Goal: Complete application form: Complete application form

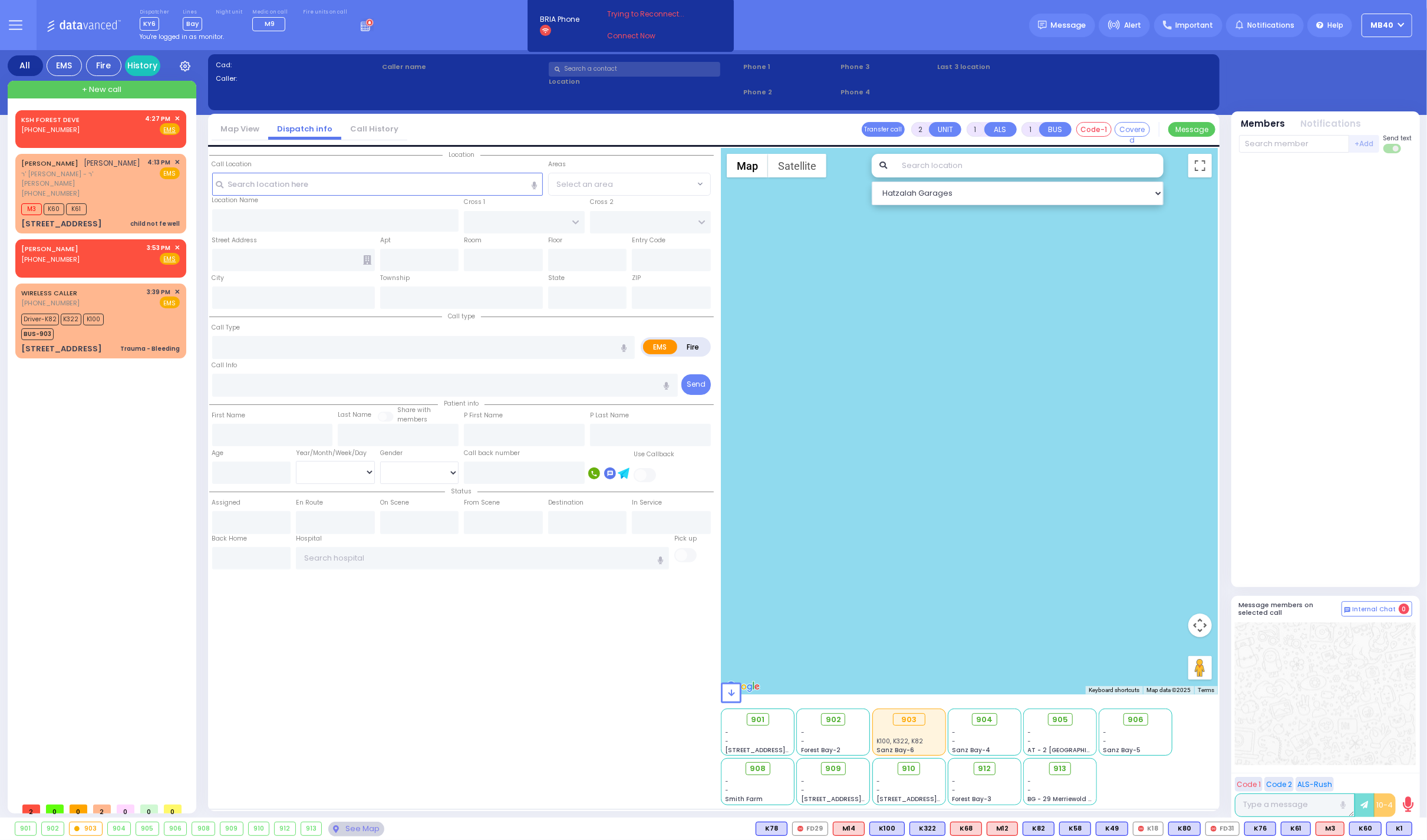
click at [361, 26] on icon at bounding box center [367, 25] width 13 height 13
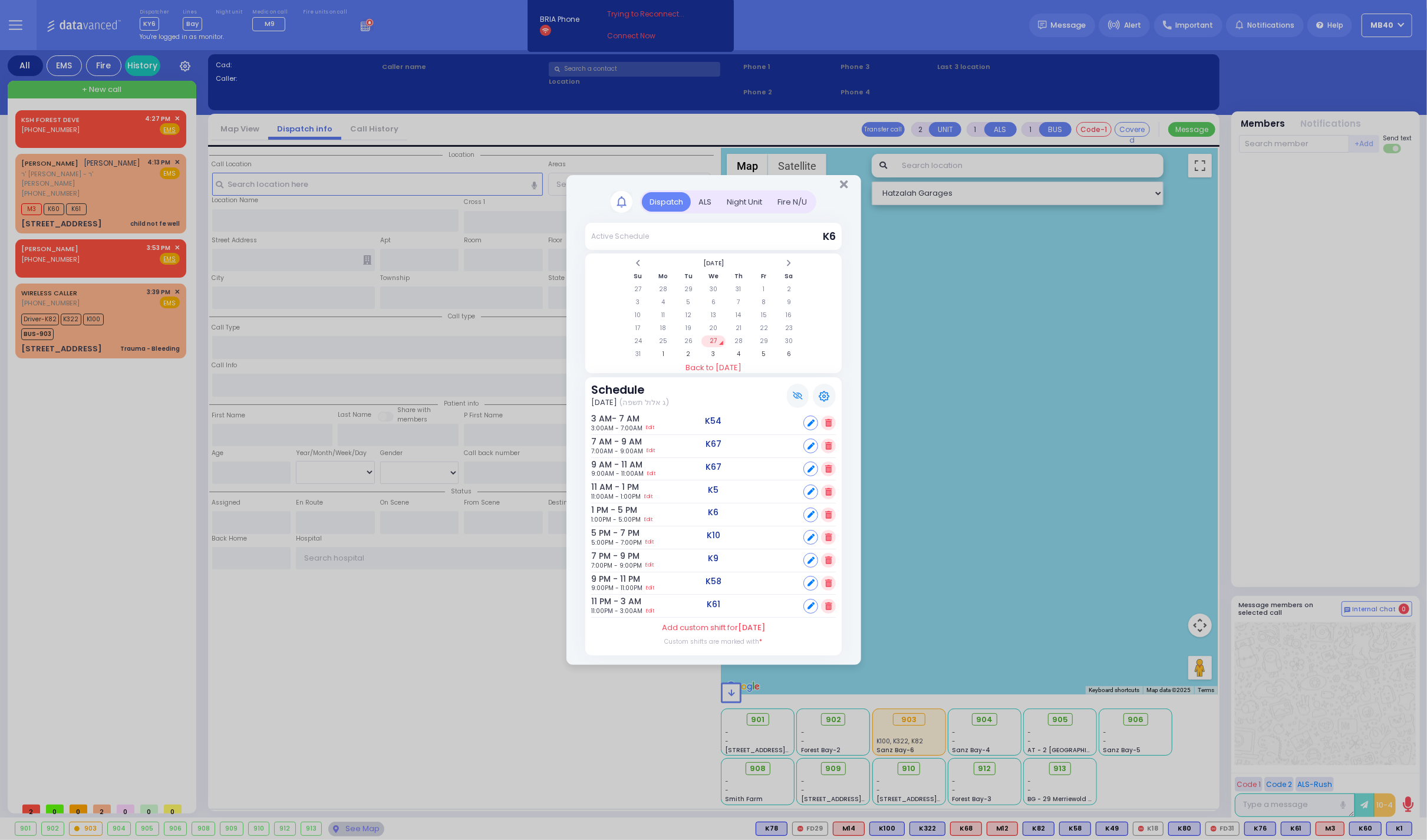
click at [700, 194] on div "ALS" at bounding box center [705, 201] width 28 height 20
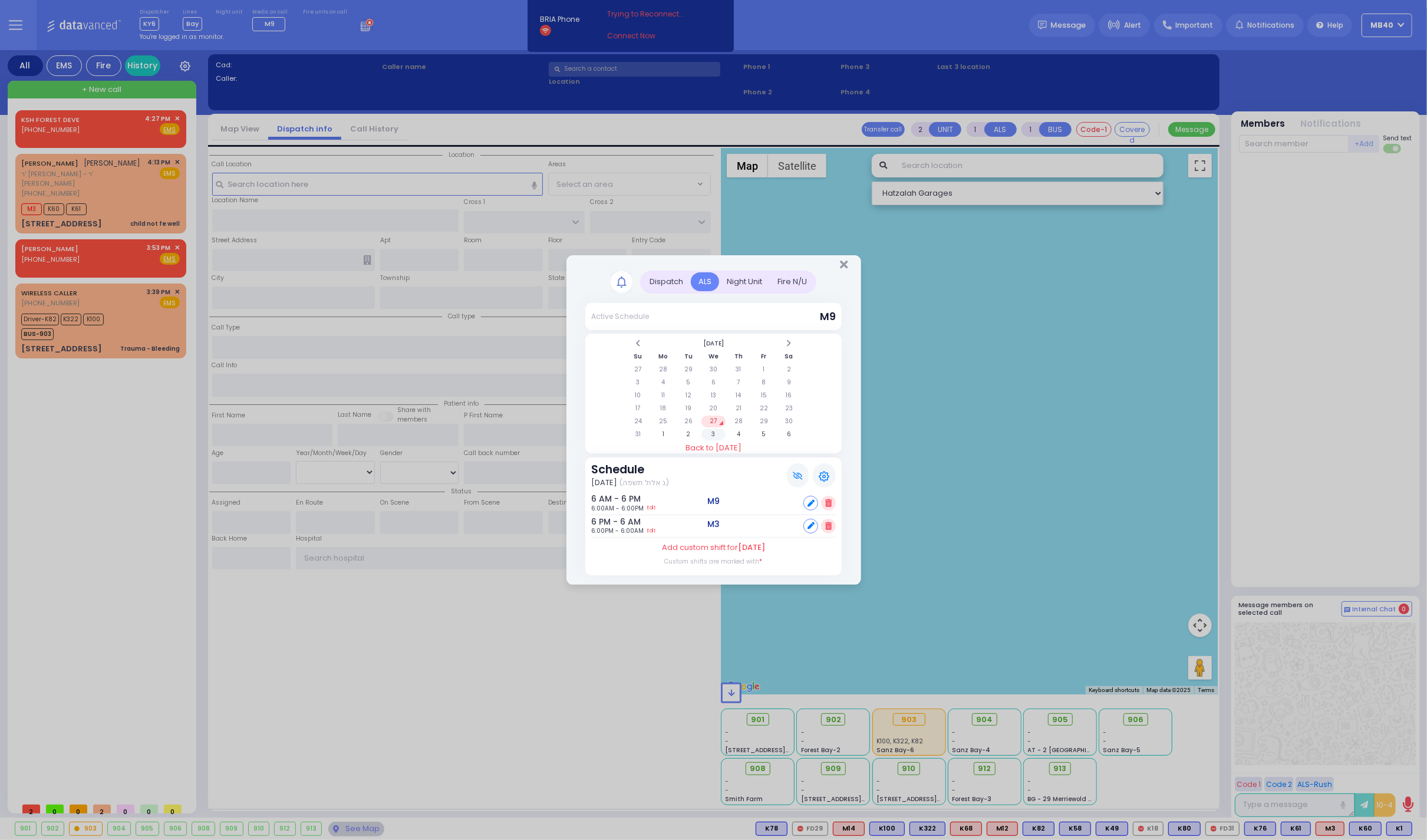
click at [715, 430] on td "3" at bounding box center [714, 434] width 24 height 12
click at [828, 500] on icon at bounding box center [828, 503] width 7 height 7
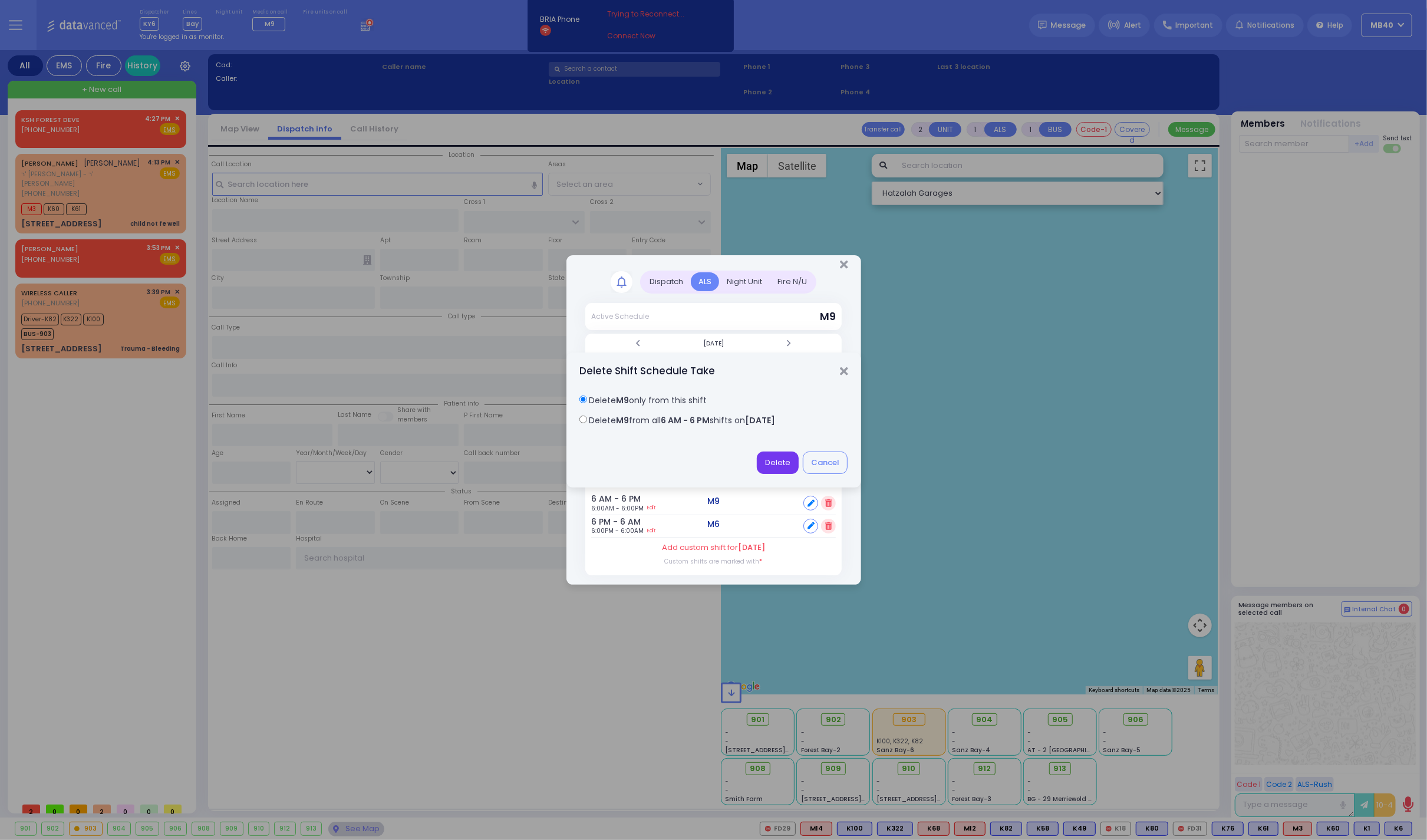
click at [778, 464] on button "Delete" at bounding box center [778, 462] width 42 height 22
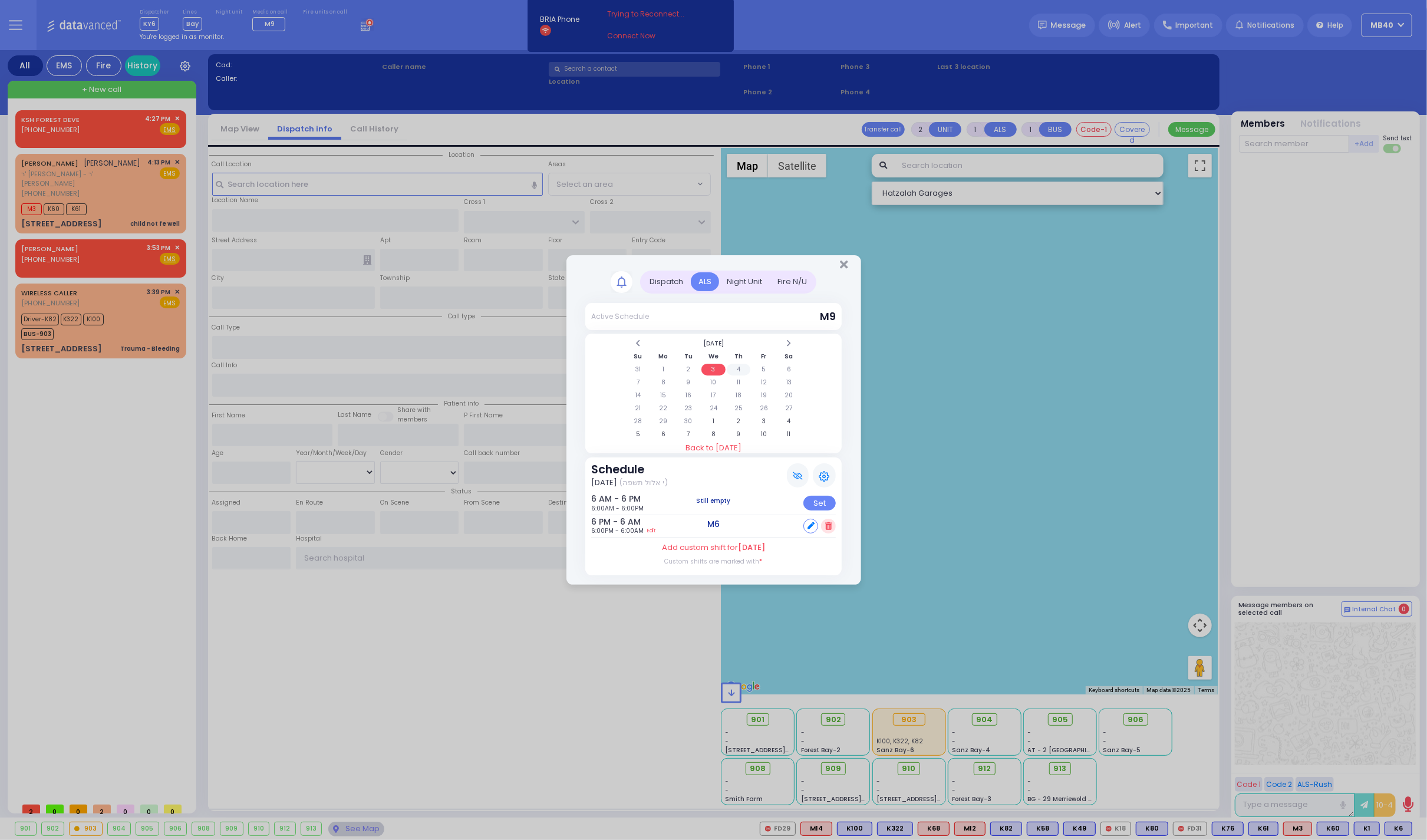
click at [736, 364] on td "4" at bounding box center [739, 369] width 24 height 12
click at [825, 499] on icon at bounding box center [828, 503] width 7 height 7
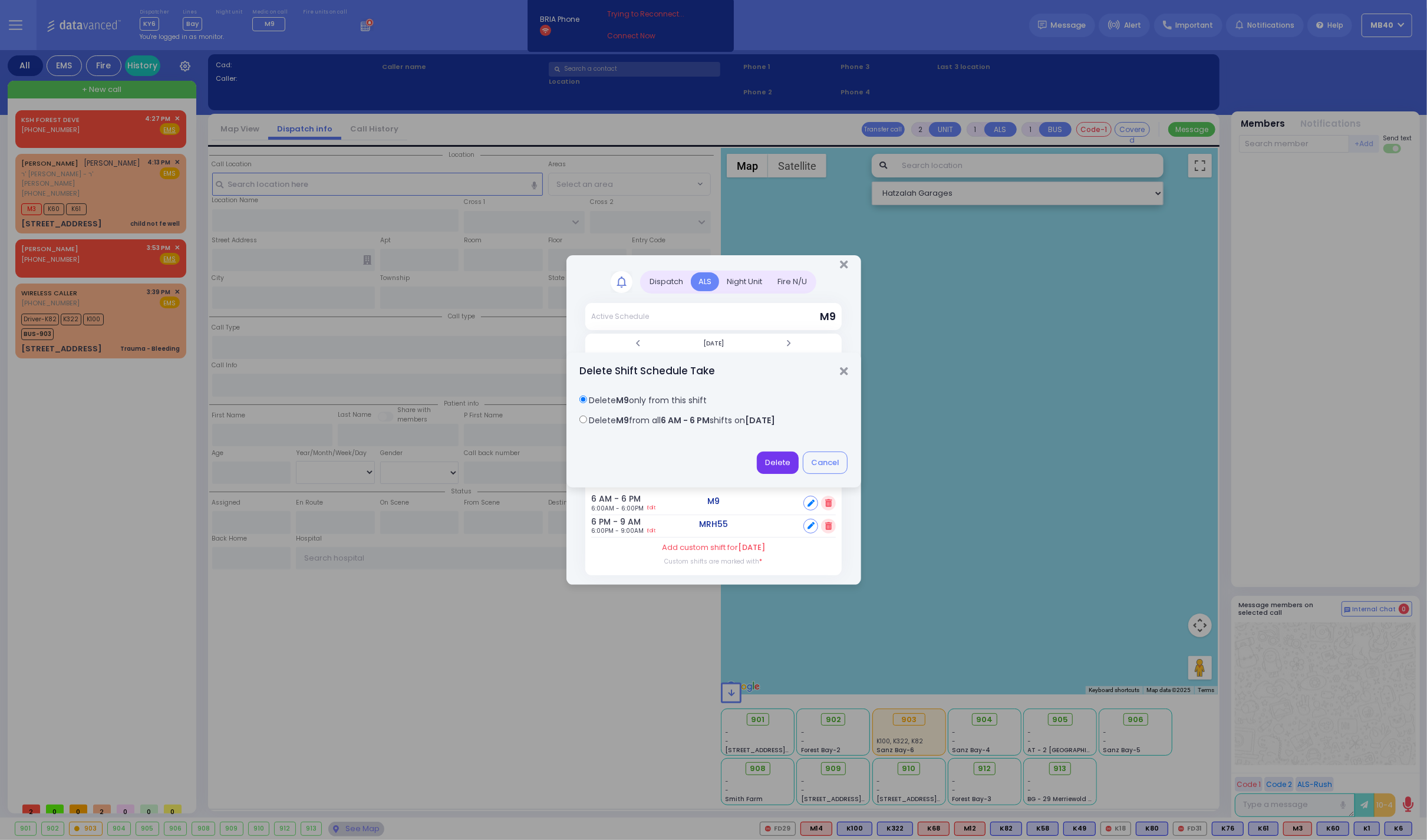
click at [771, 462] on button "Delete" at bounding box center [778, 462] width 42 height 22
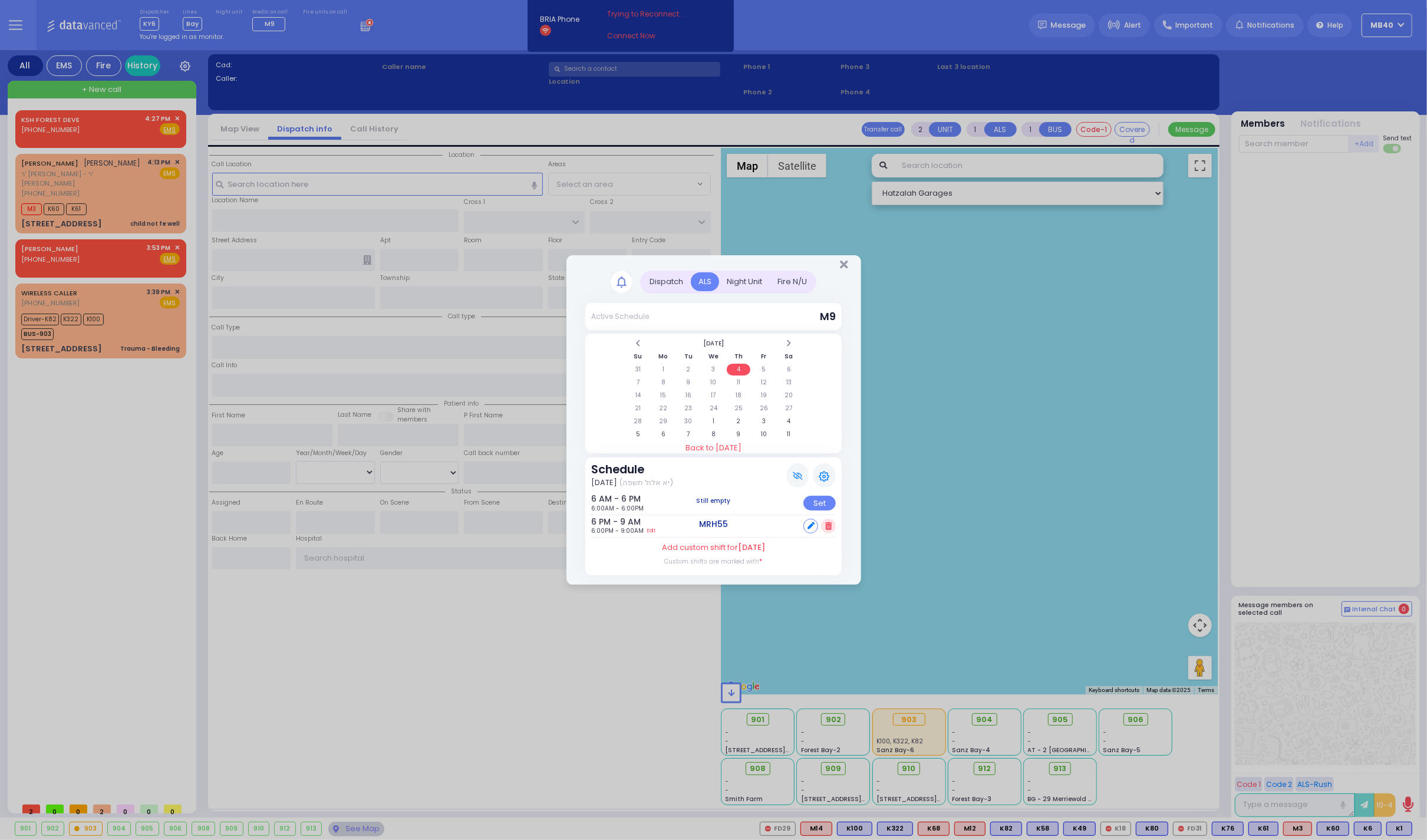
click at [840, 262] on icon "Close" at bounding box center [844, 264] width 7 height 12
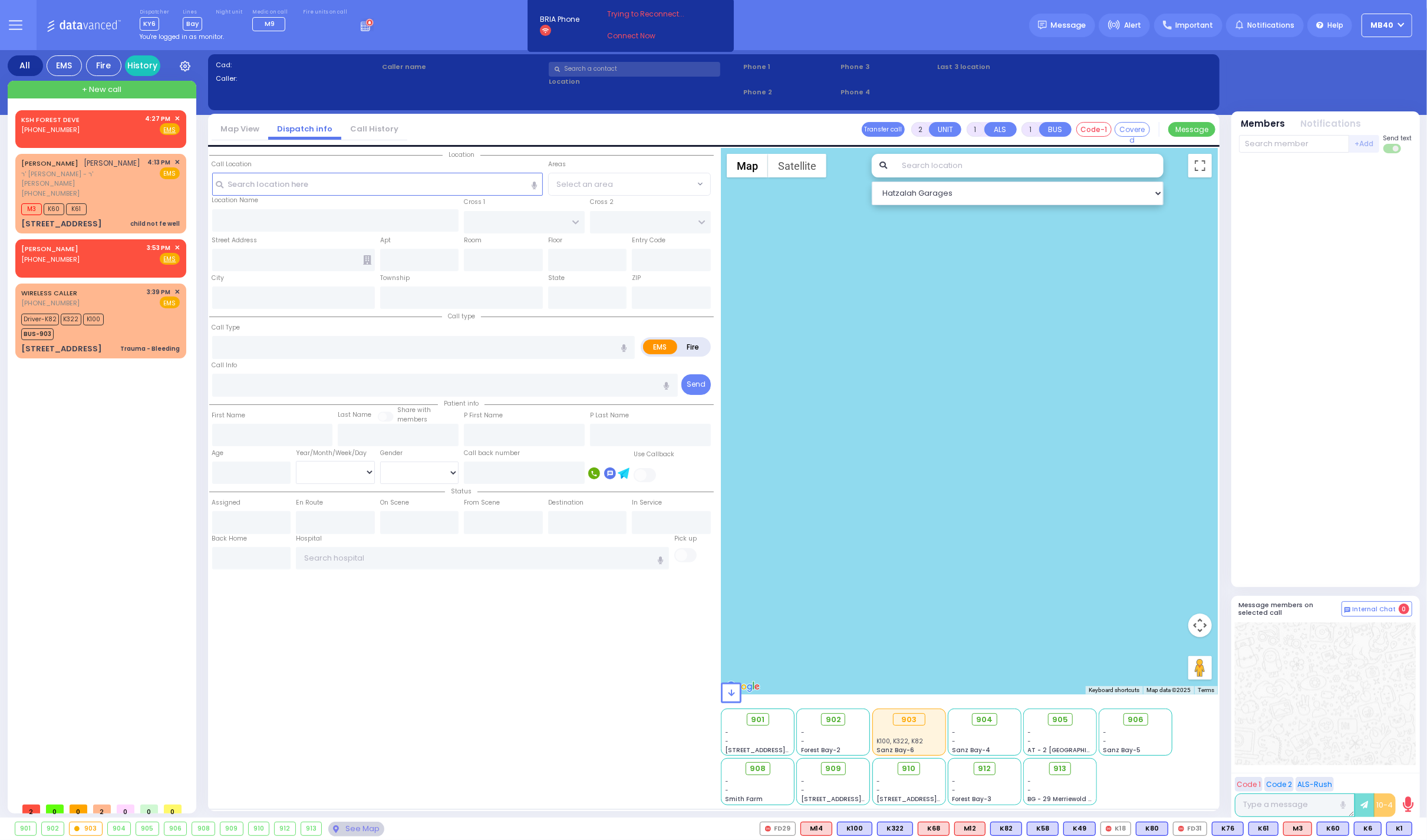
select select
type input "child not fe well"
radio input "true"
type input "[PERSON_NAME]"
type input "WEISS"
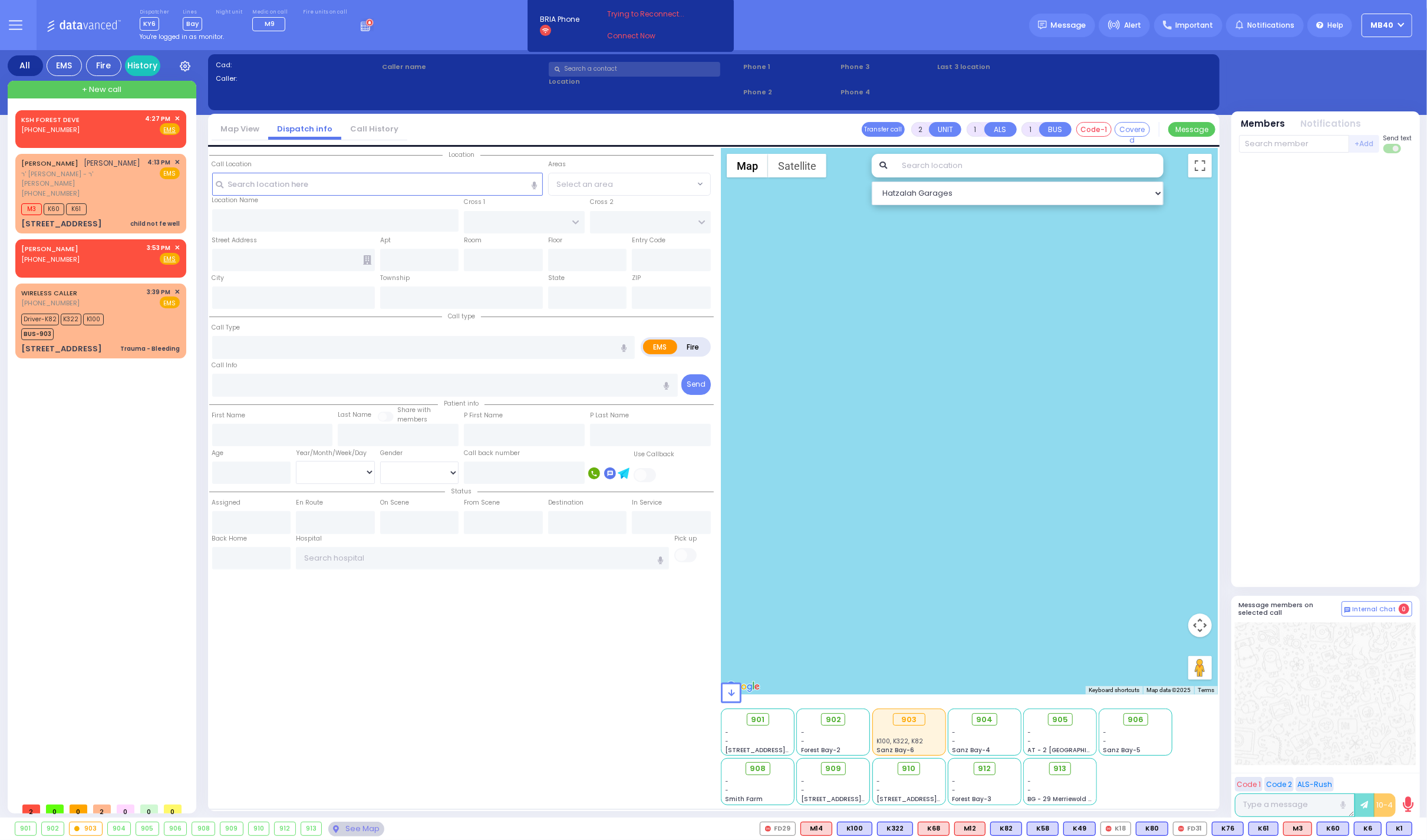
select select
type input "16:13"
type input "16:15"
type input "MOUNTAINVIEW DR"
type input "[GEOGRAPHIC_DATA]"
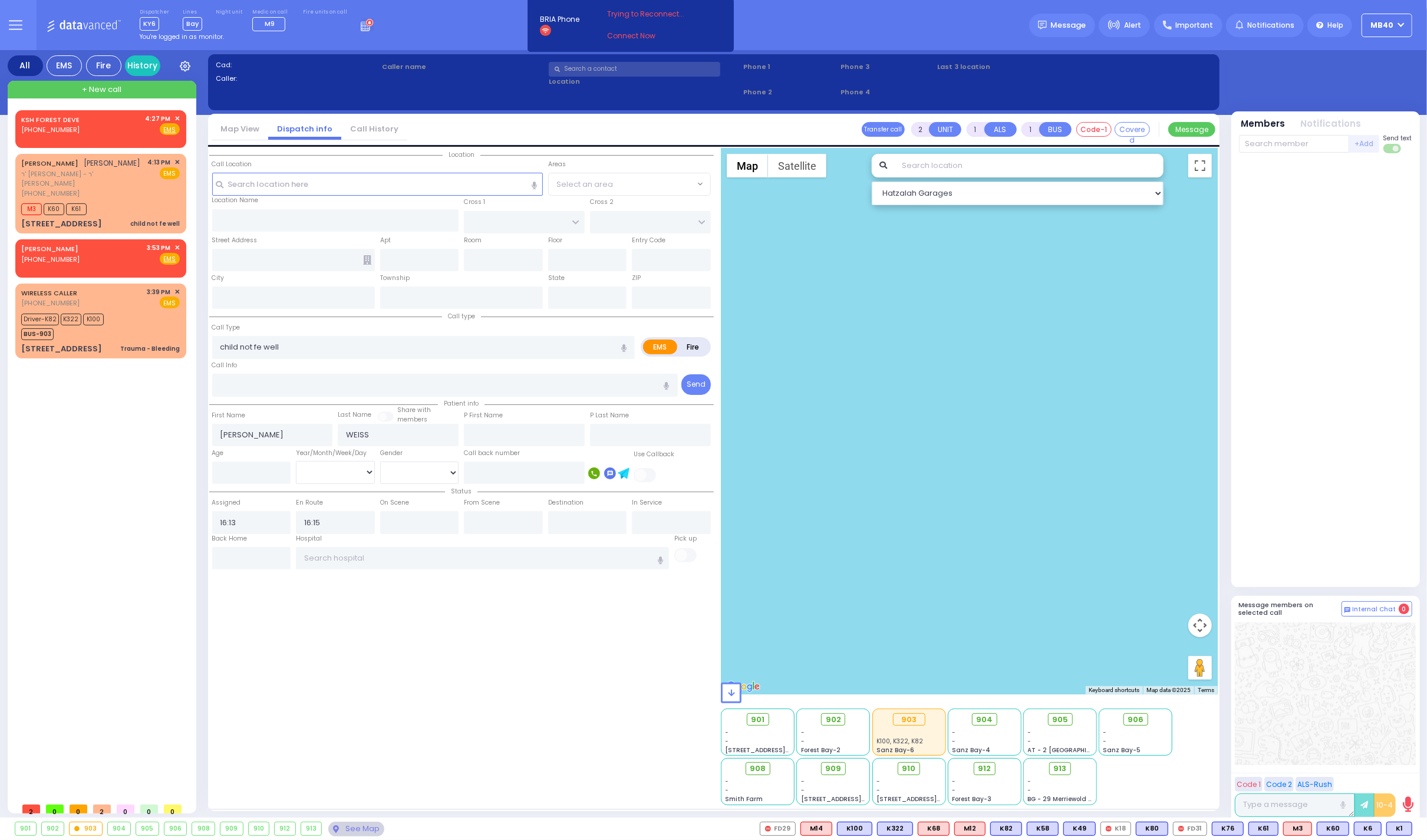
type input "[STREET_ADDRESS]"
type input "202"
type input "Monroe"
type input "[US_STATE]"
type input "10950"
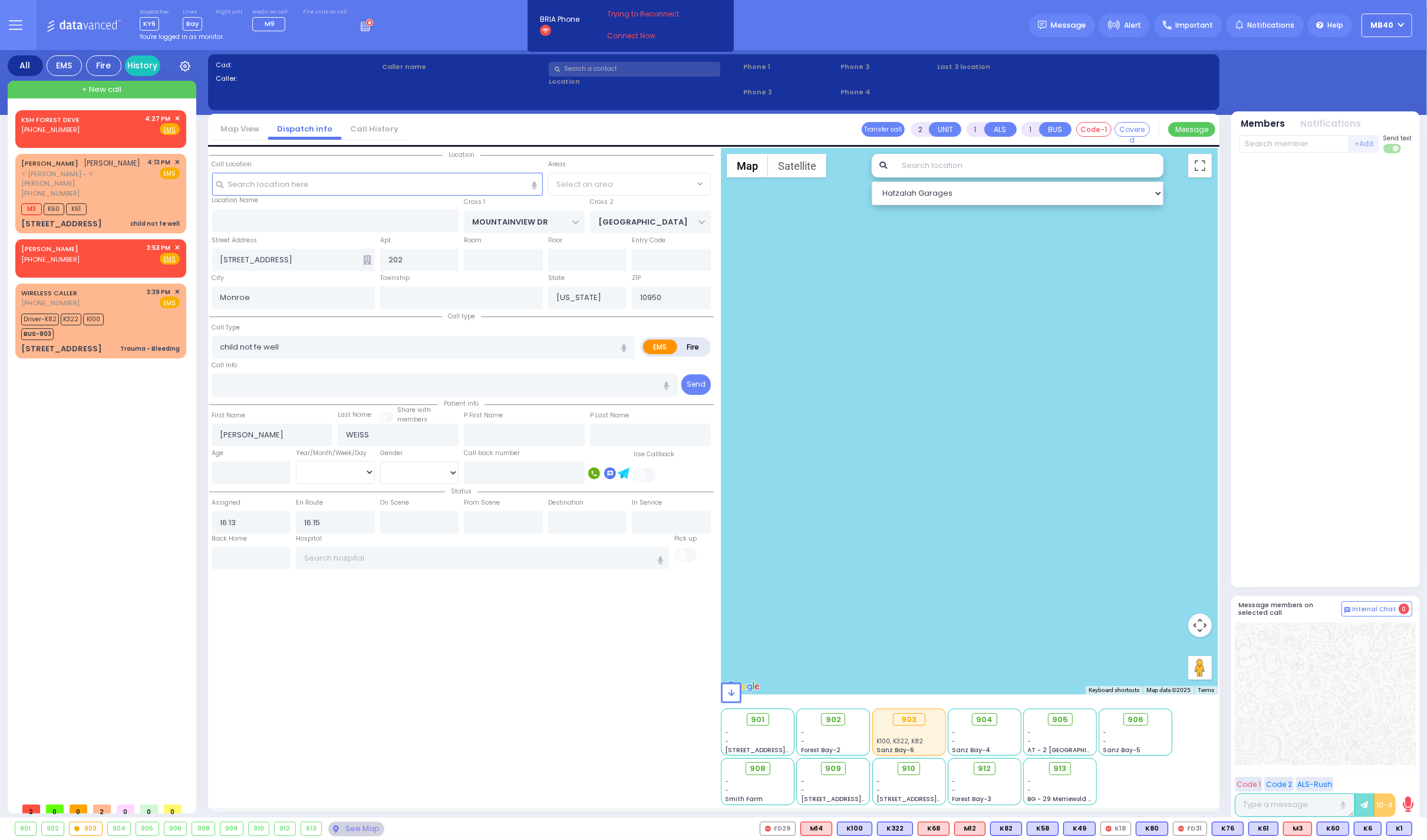
select select "MONROE"
select select "Hatzalah Garages"
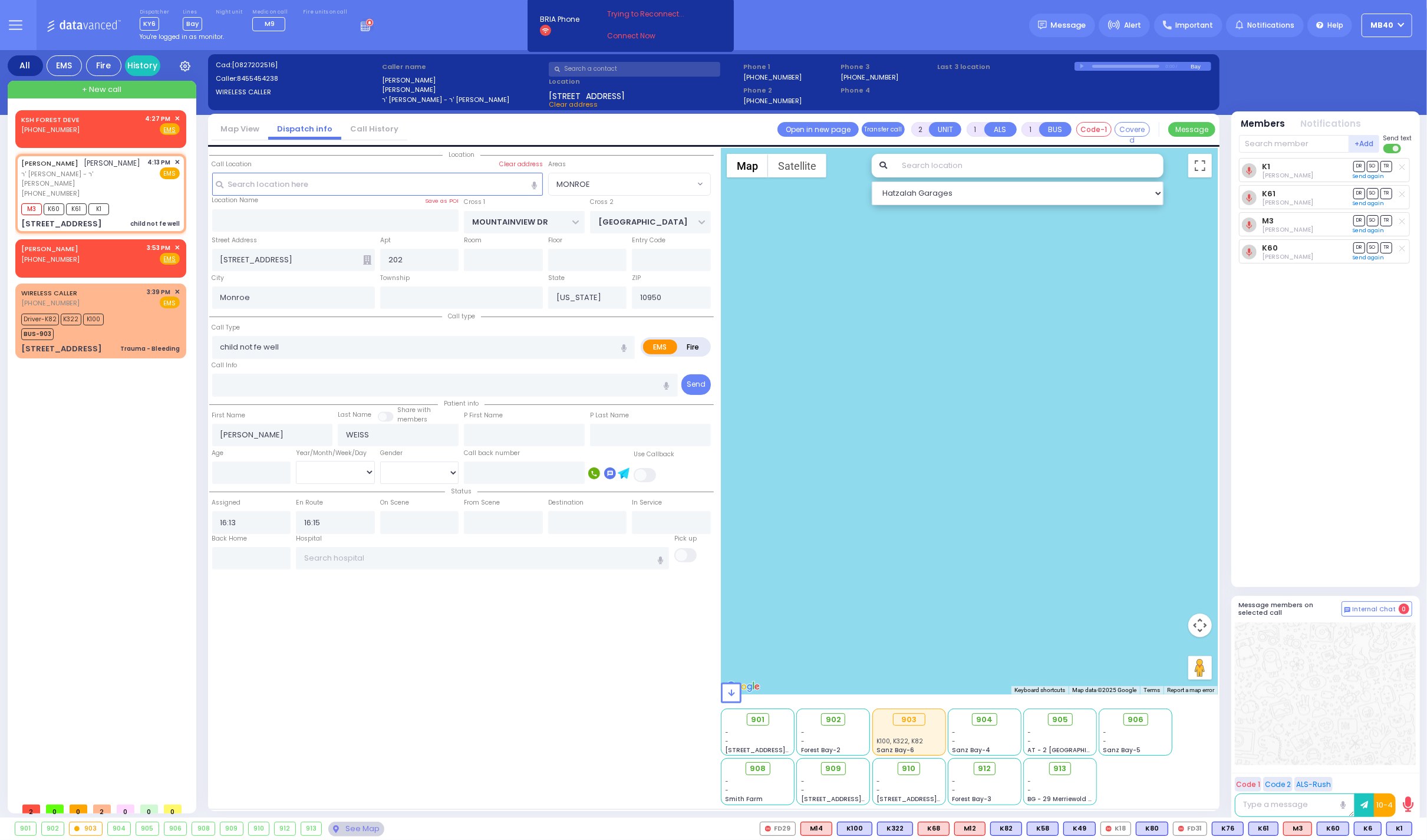
type input "6"
select select
radio input "true"
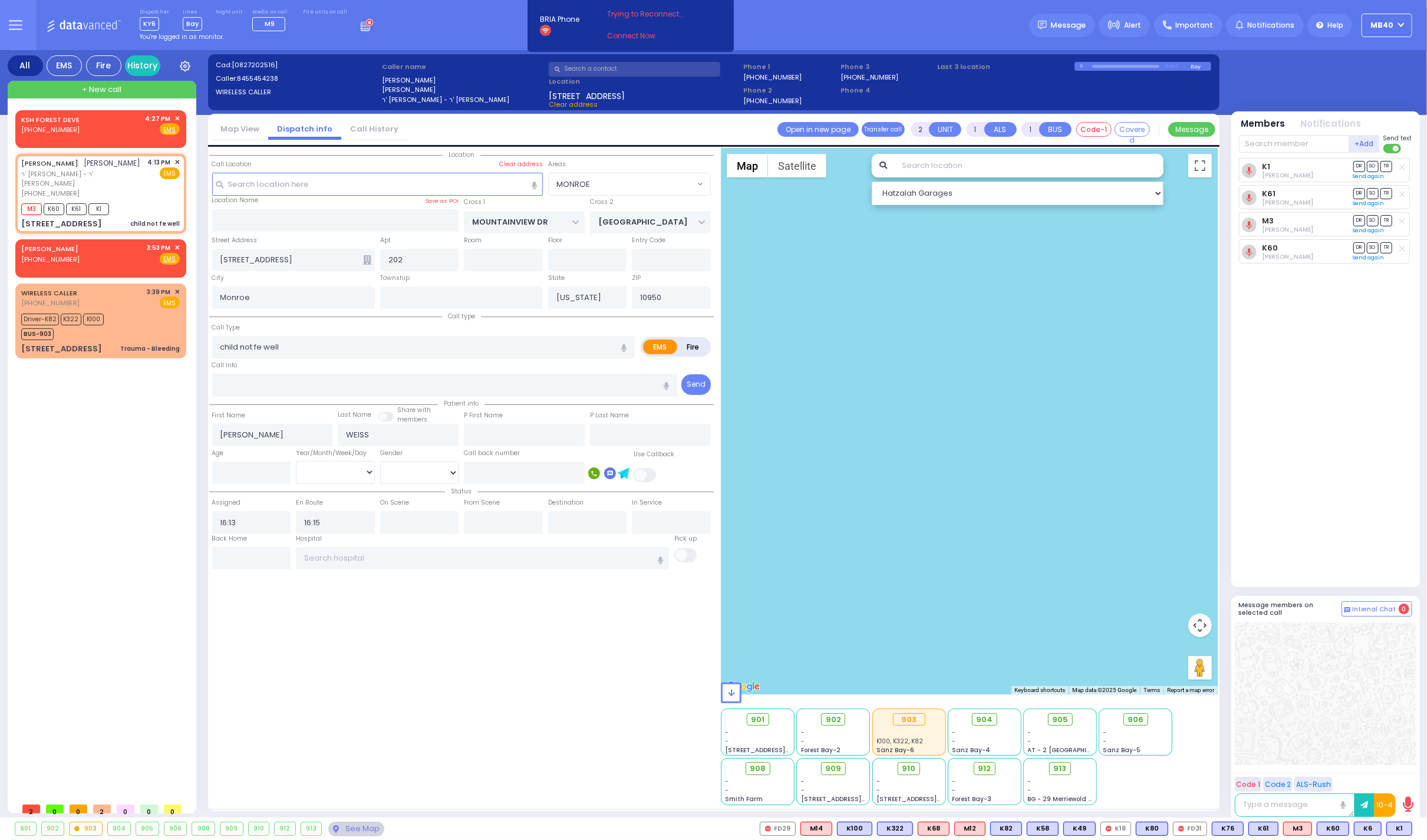
type input "Unknown"
select select "Year"
select select "MONROE"
select select "Hatzalah Garages"
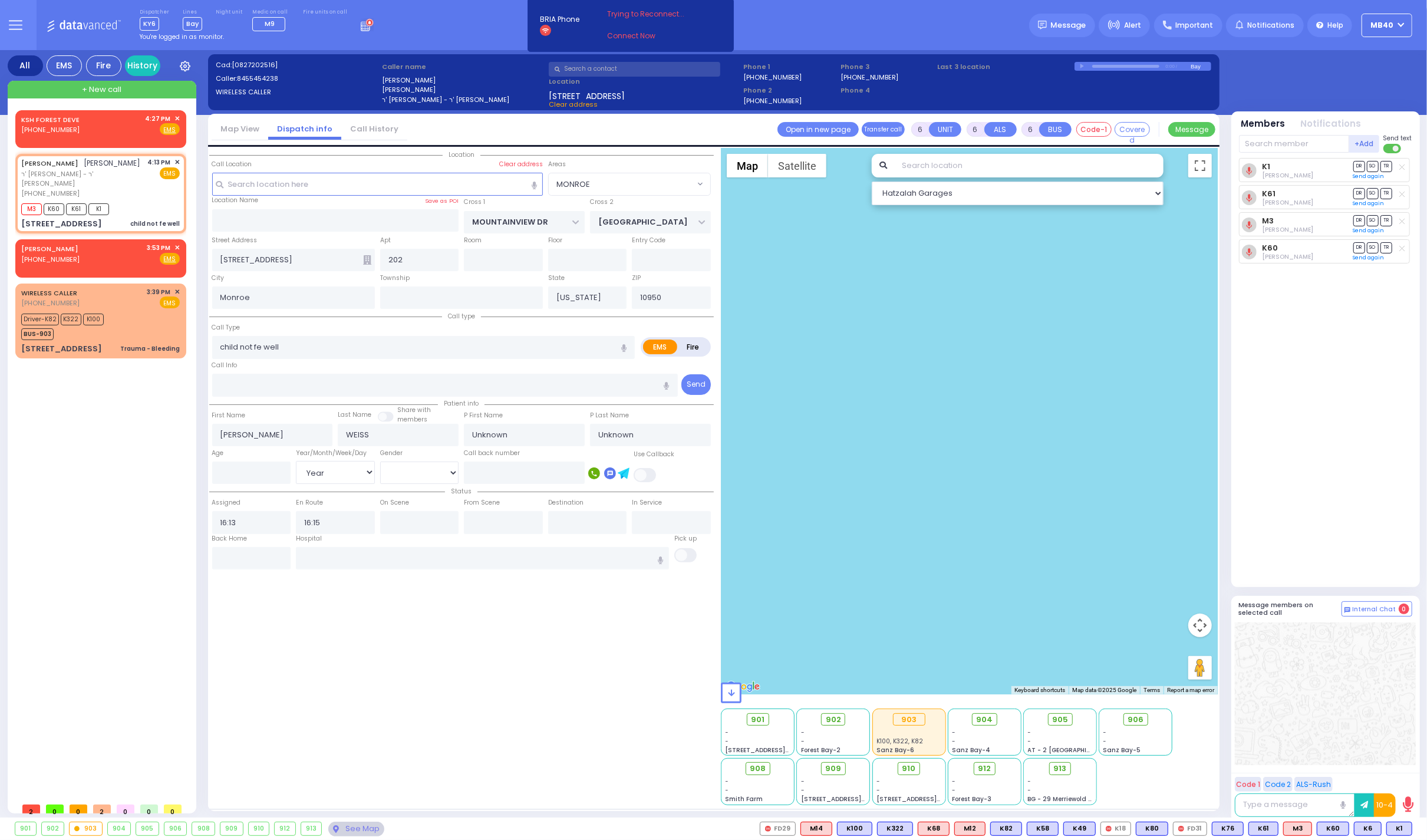
select select
radio input "true"
type input "Yitzchuk"
type input "[PERSON_NAME]"
type input "4"
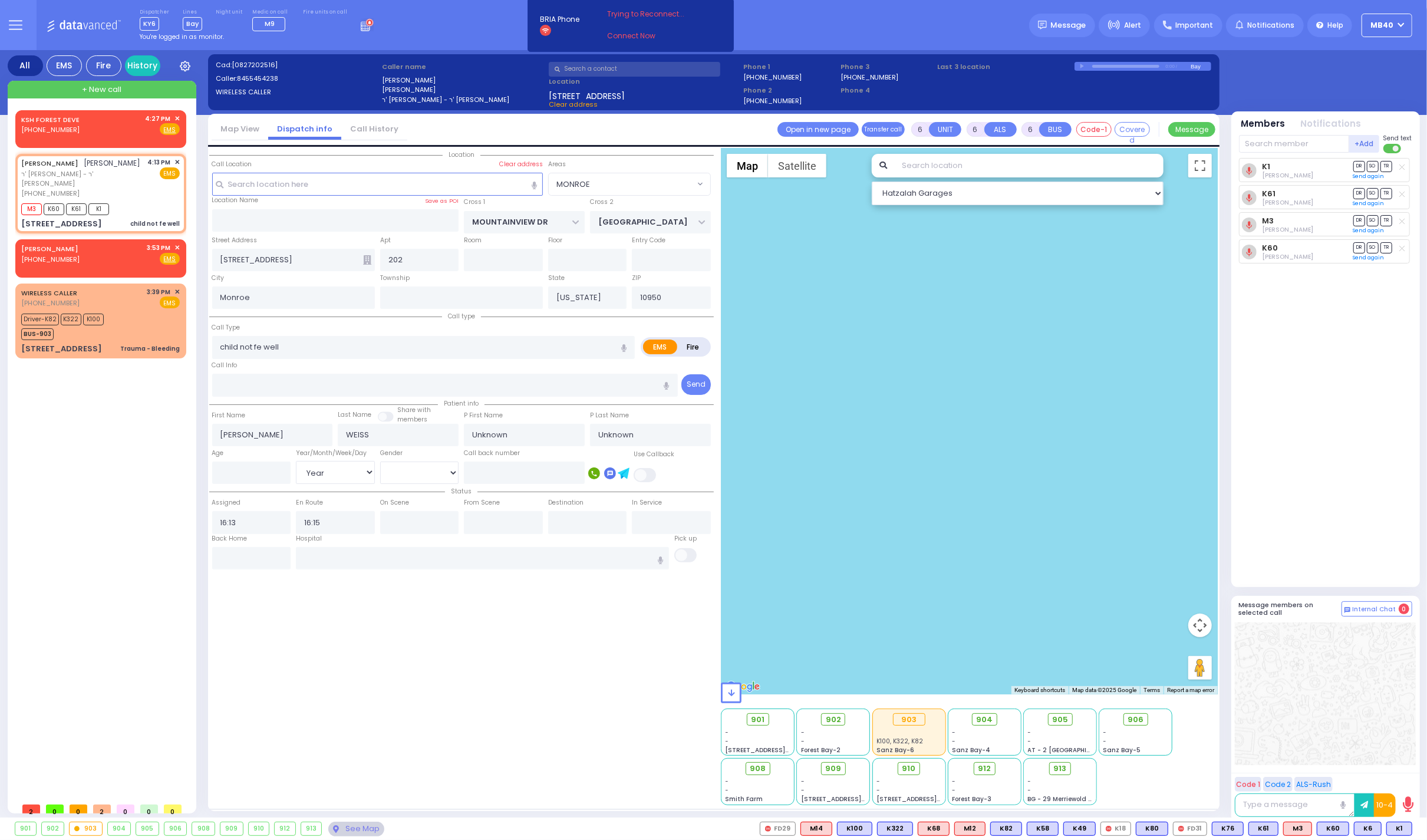
select select "Year"
select select "[DEMOGRAPHIC_DATA]"
radio input "true"
select select "Year"
select select "[DEMOGRAPHIC_DATA]"
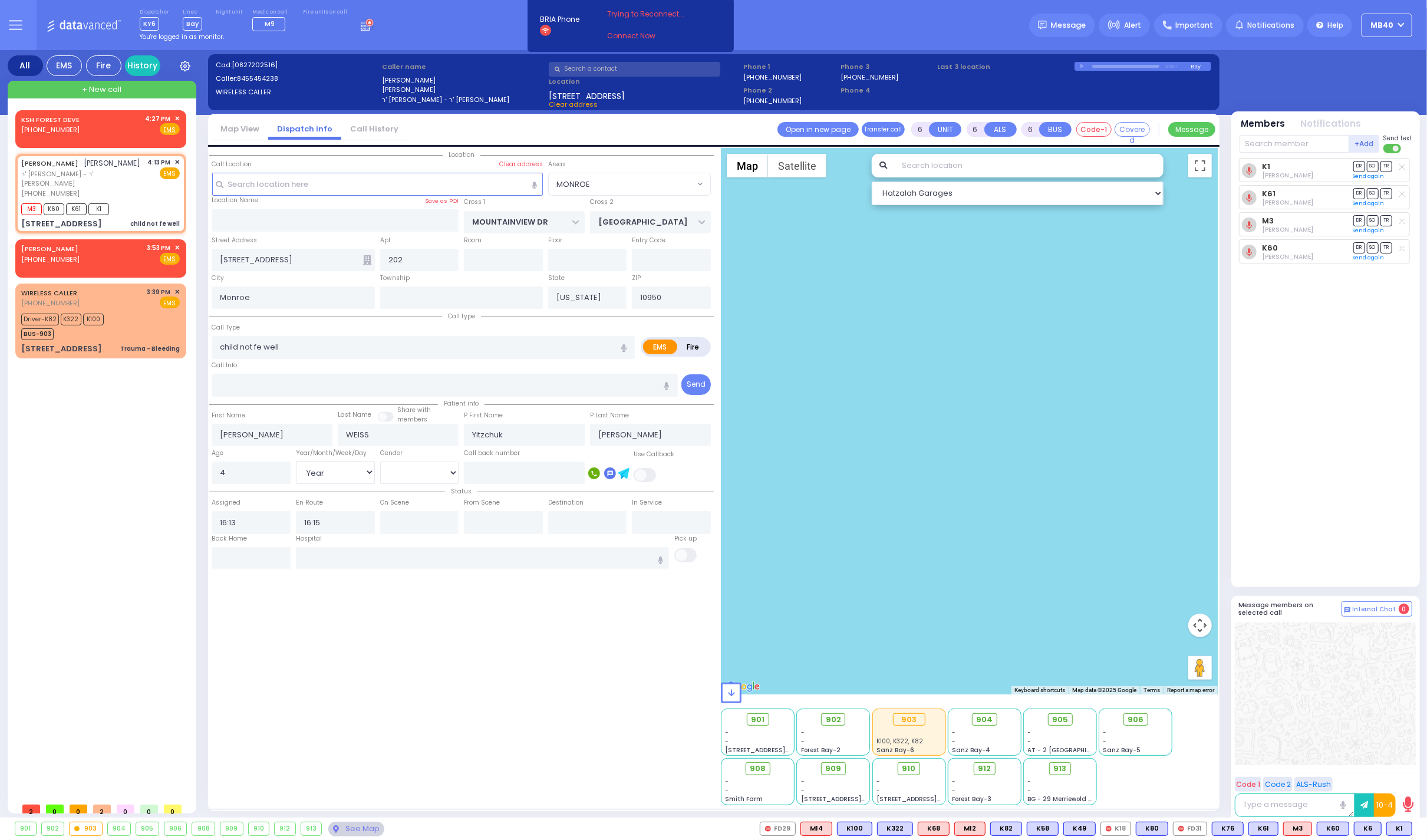
select select "MONROE"
select select "Hatzalah Garages"
select select
radio input "true"
select select "Year"
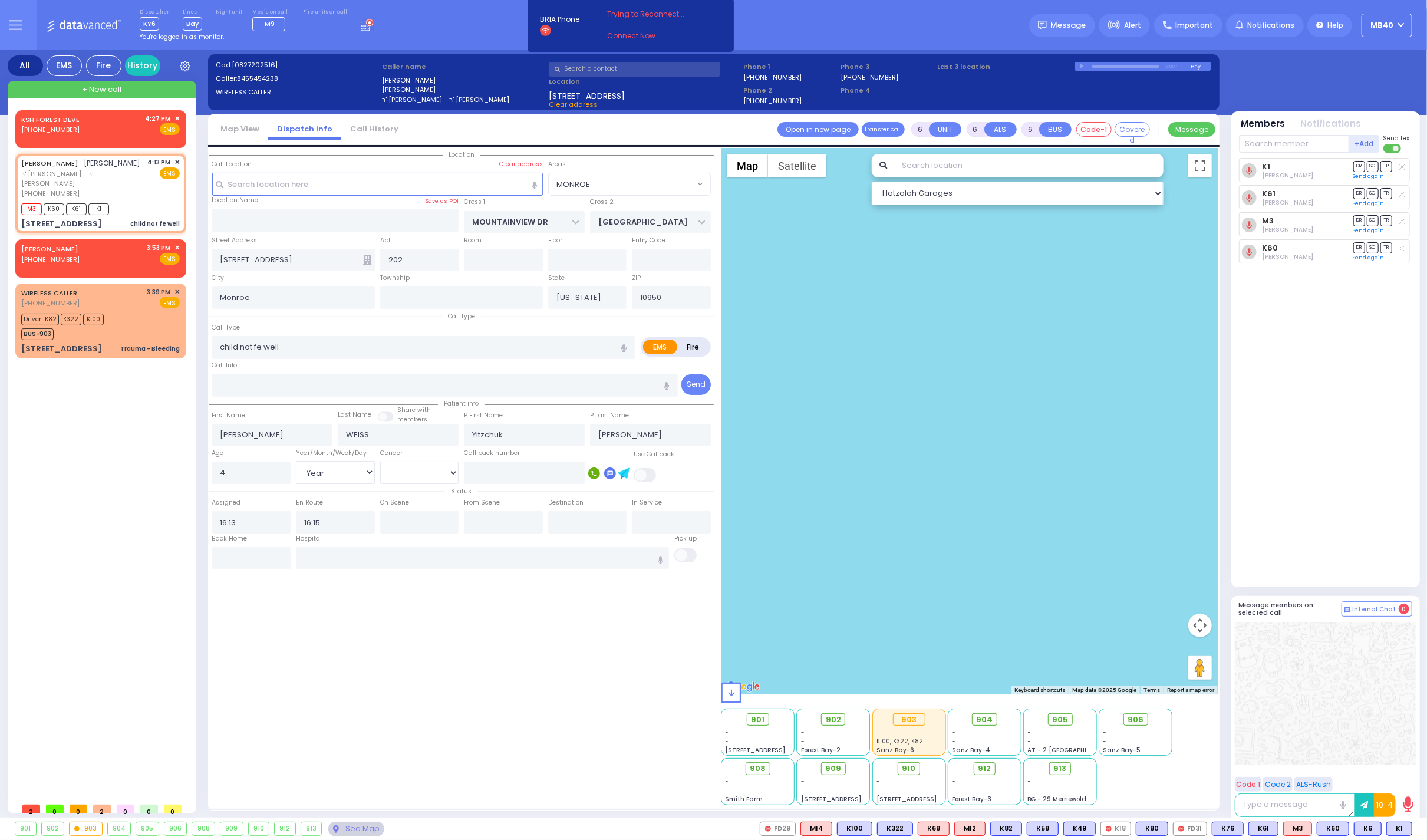
select select "[DEMOGRAPHIC_DATA]"
select select "Hatzalah Garages"
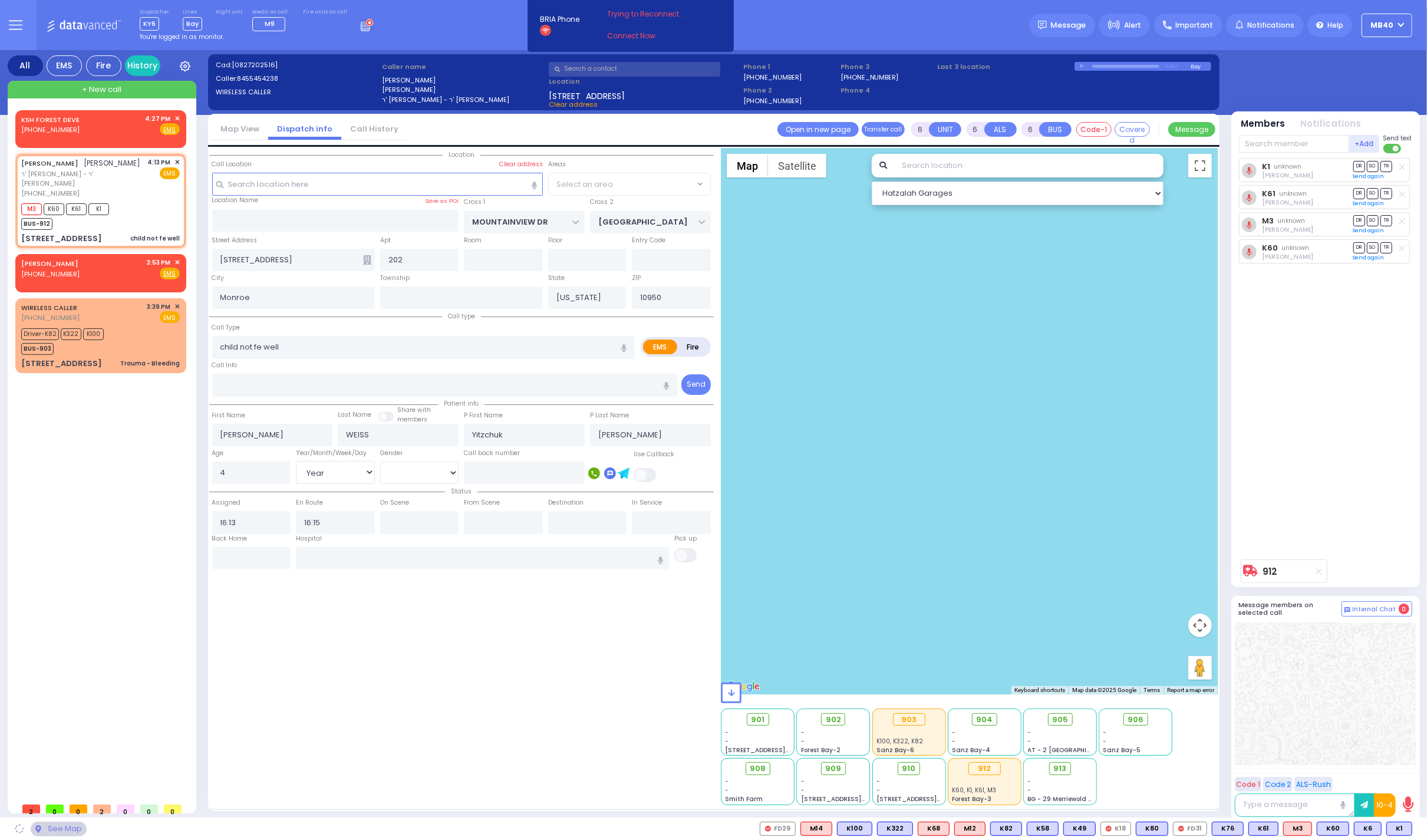
radio input "true"
select select "Year"
select select "[DEMOGRAPHIC_DATA]"
radio input "true"
select select "Year"
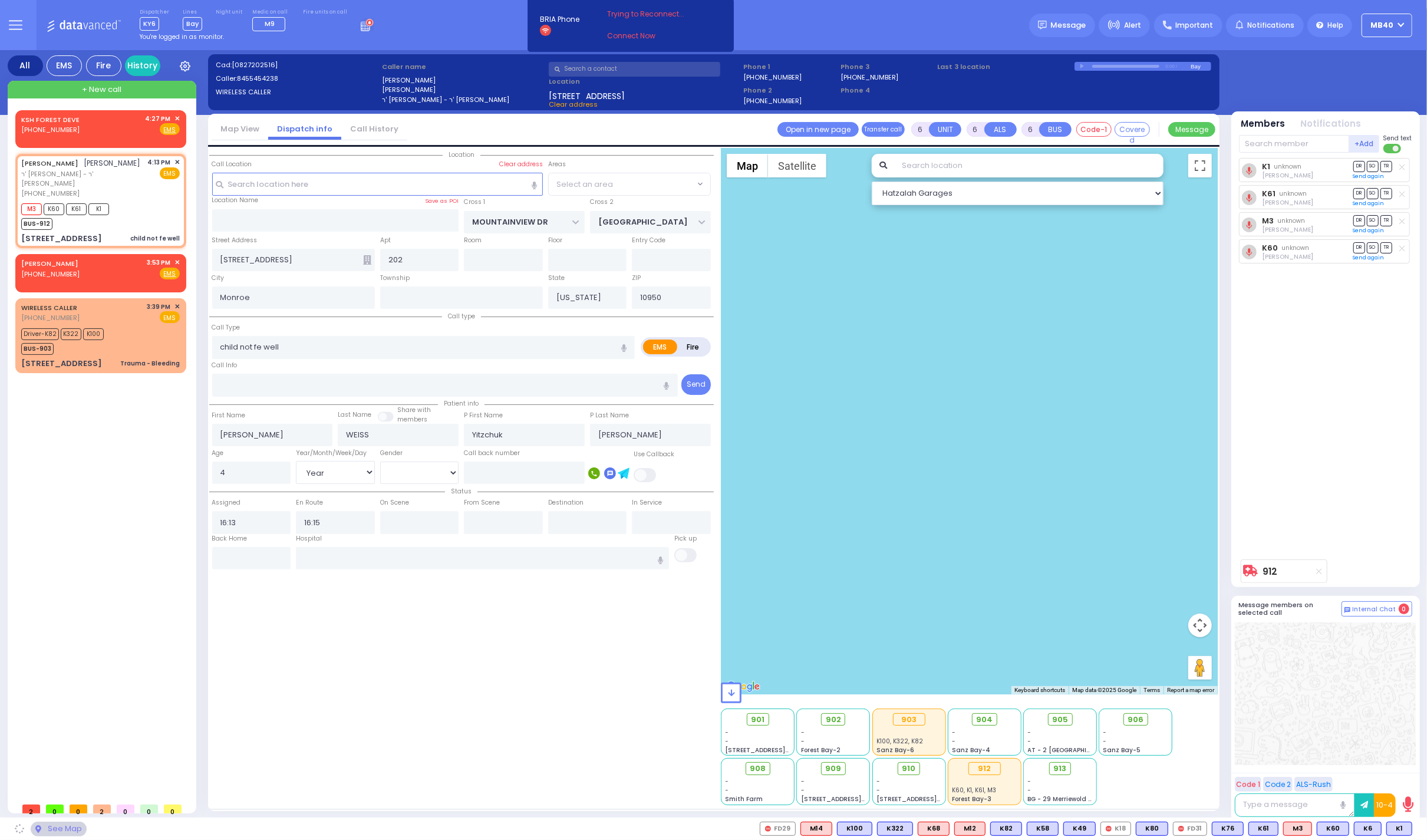
select select "[DEMOGRAPHIC_DATA]"
type input "[GEOGRAPHIC_DATA]-[PERSON_NAME][GEOGRAPHIC_DATA]"
radio input "true"
select select "Year"
select select "[DEMOGRAPHIC_DATA]"
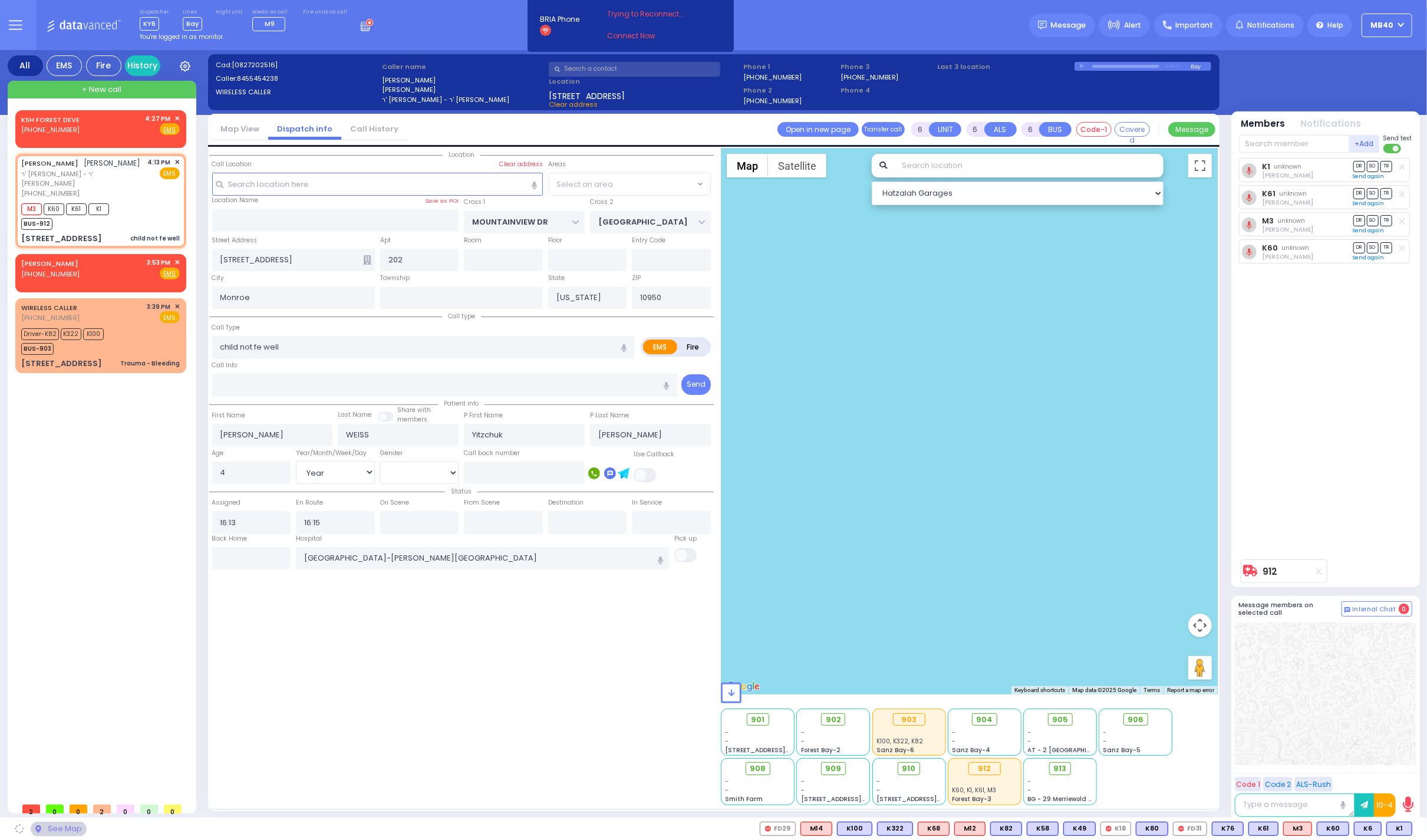
radio input "true"
select select "Year"
select select "[DEMOGRAPHIC_DATA]"
select select "MONROE"
select select "Hatzalah Garages"
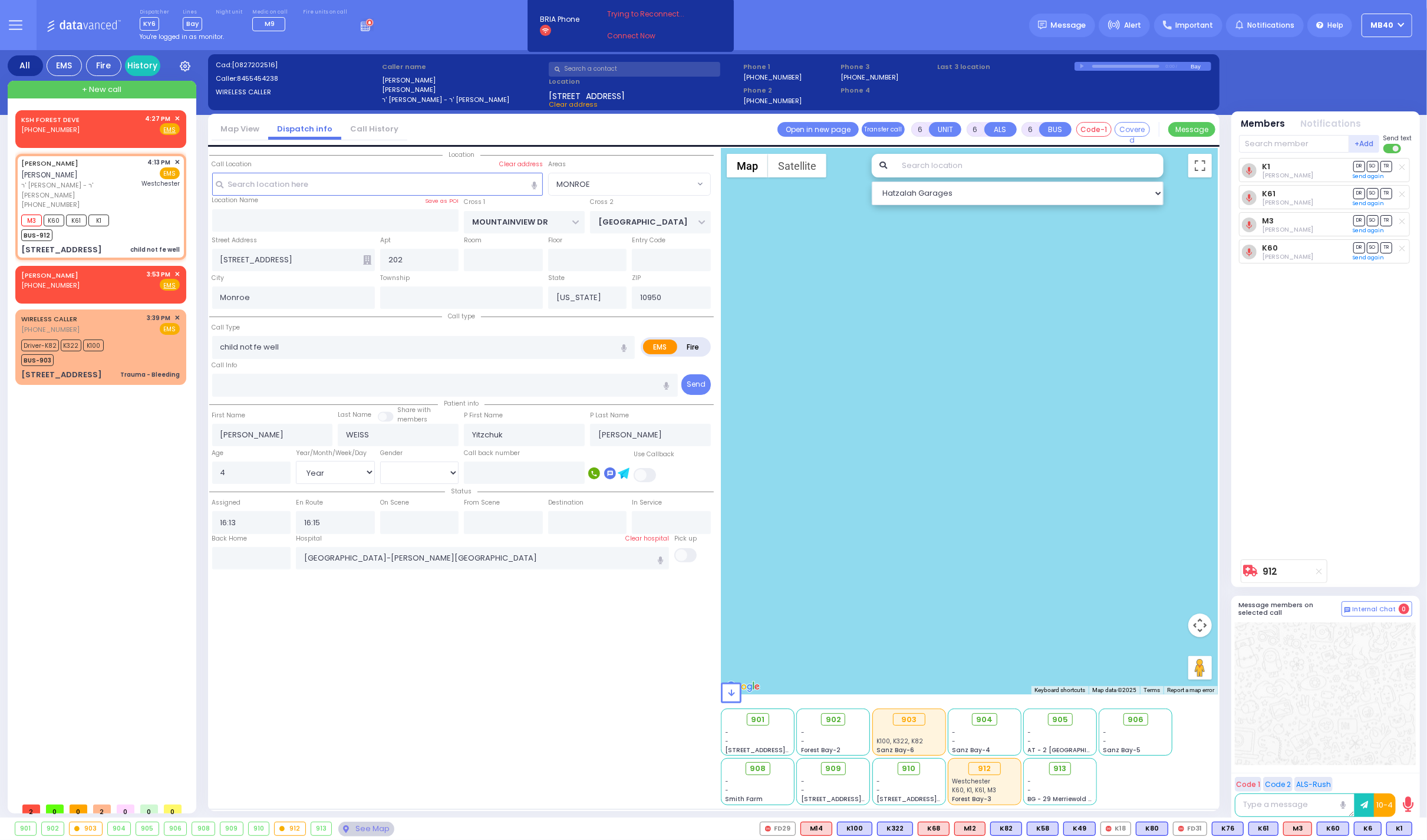
select select
radio input "true"
select select "Year"
select select "[DEMOGRAPHIC_DATA]"
select select "MONROE"
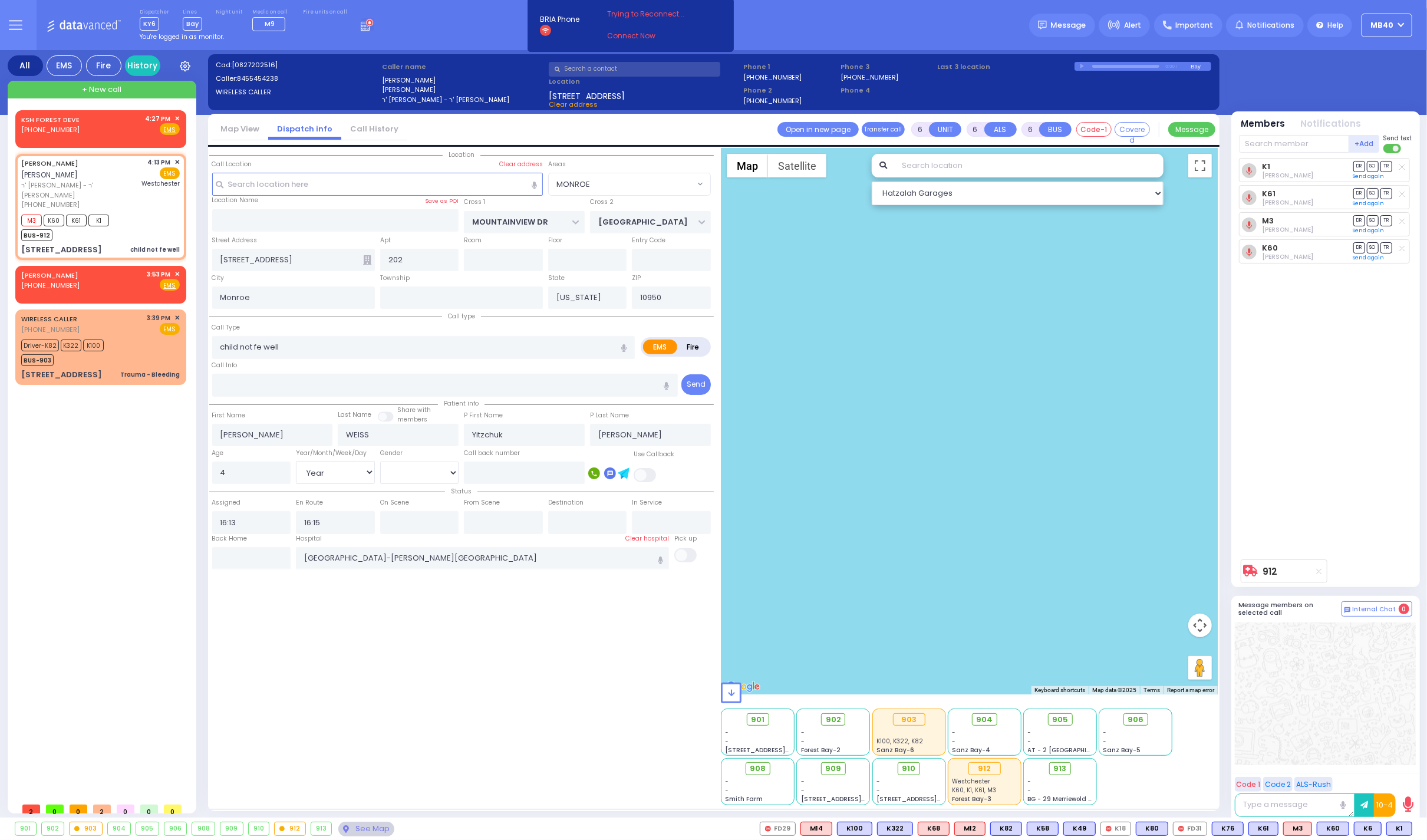
select select "Hatzalah Garages"
radio input "true"
select select "Year"
select select "[DEMOGRAPHIC_DATA]"
radio input "true"
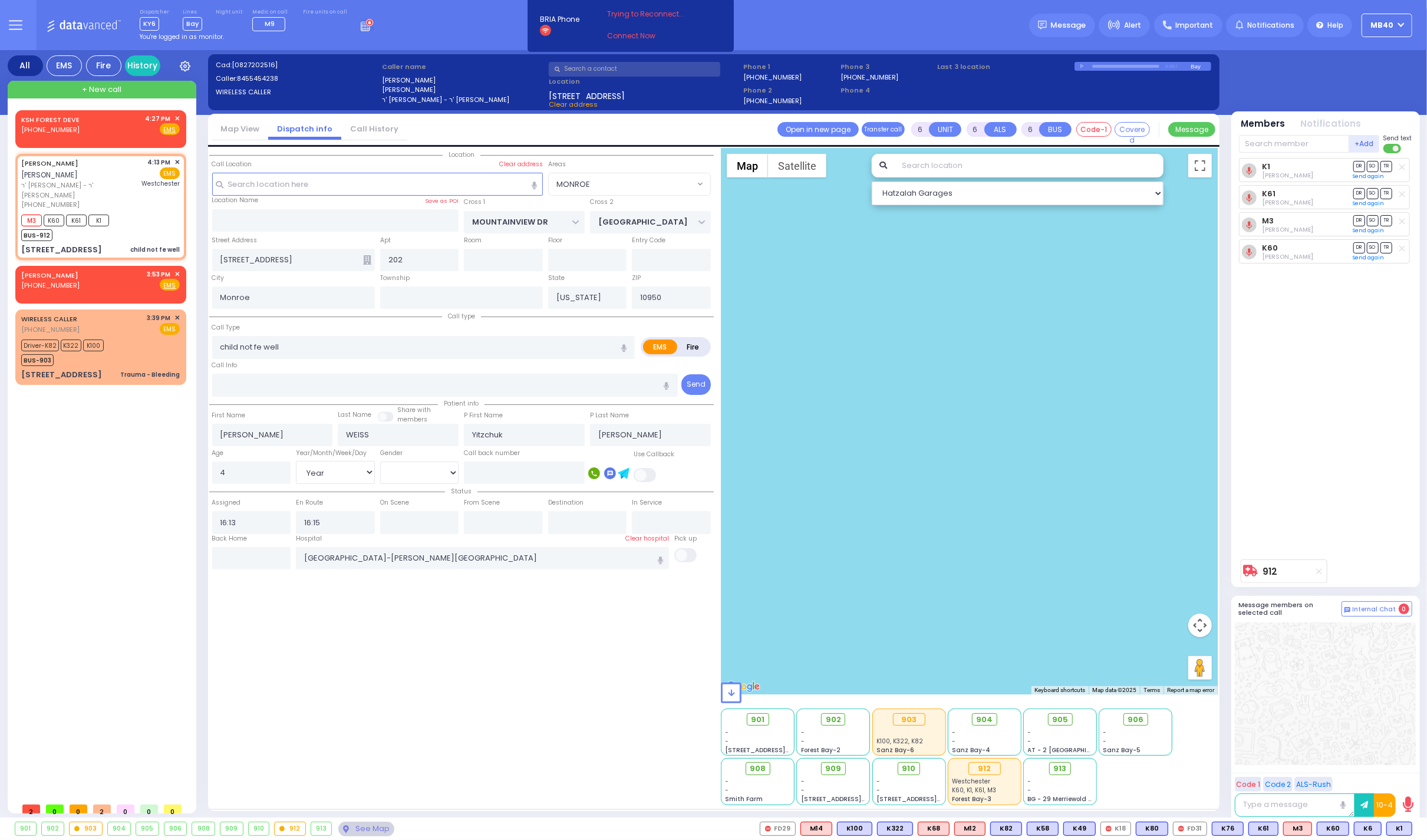
select select "Year"
select select "[DEMOGRAPHIC_DATA]"
type input "16:22"
type input "16:40"
radio input "true"
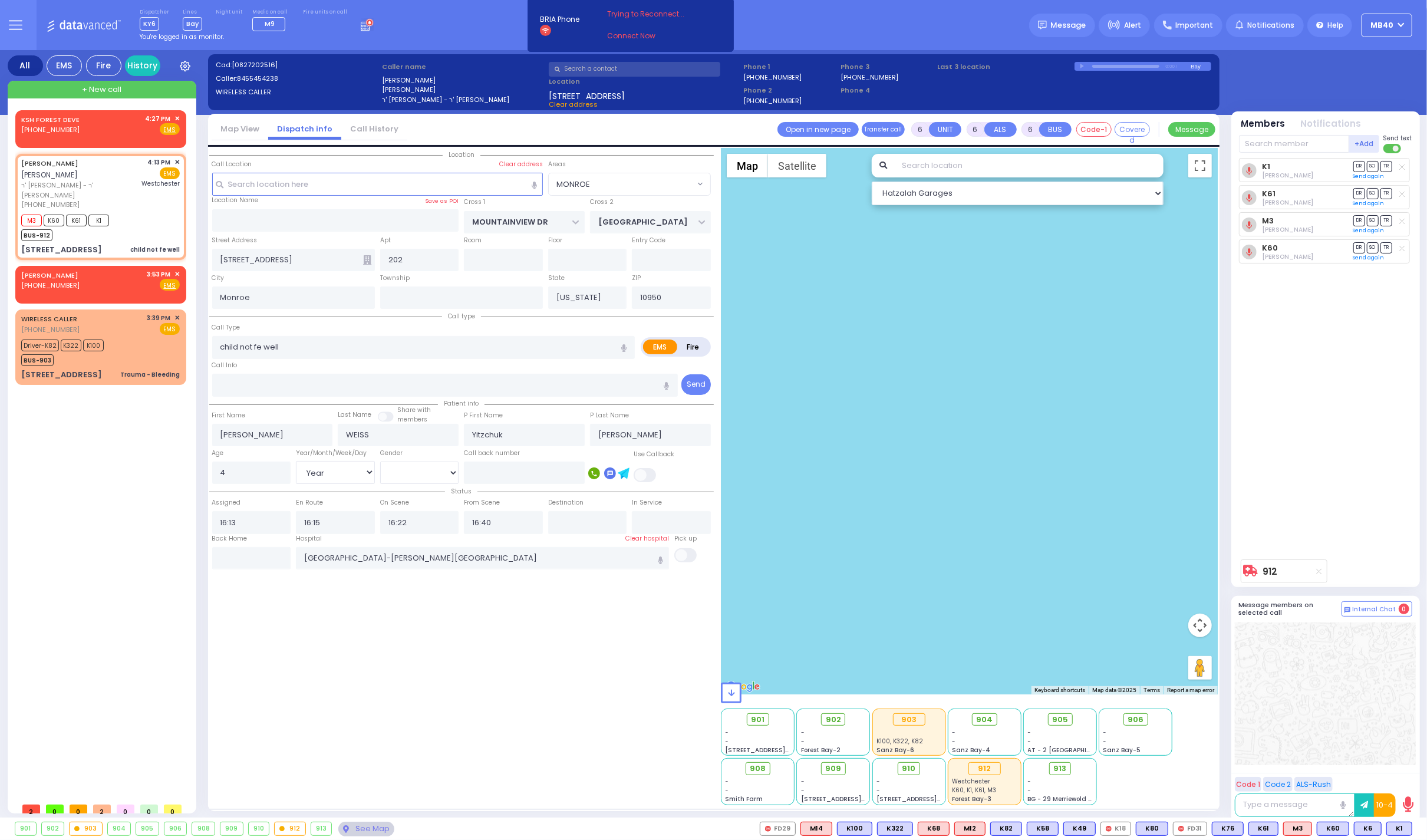
select select "Year"
select select "[DEMOGRAPHIC_DATA]"
radio input "true"
select select "Year"
select select "[DEMOGRAPHIC_DATA]"
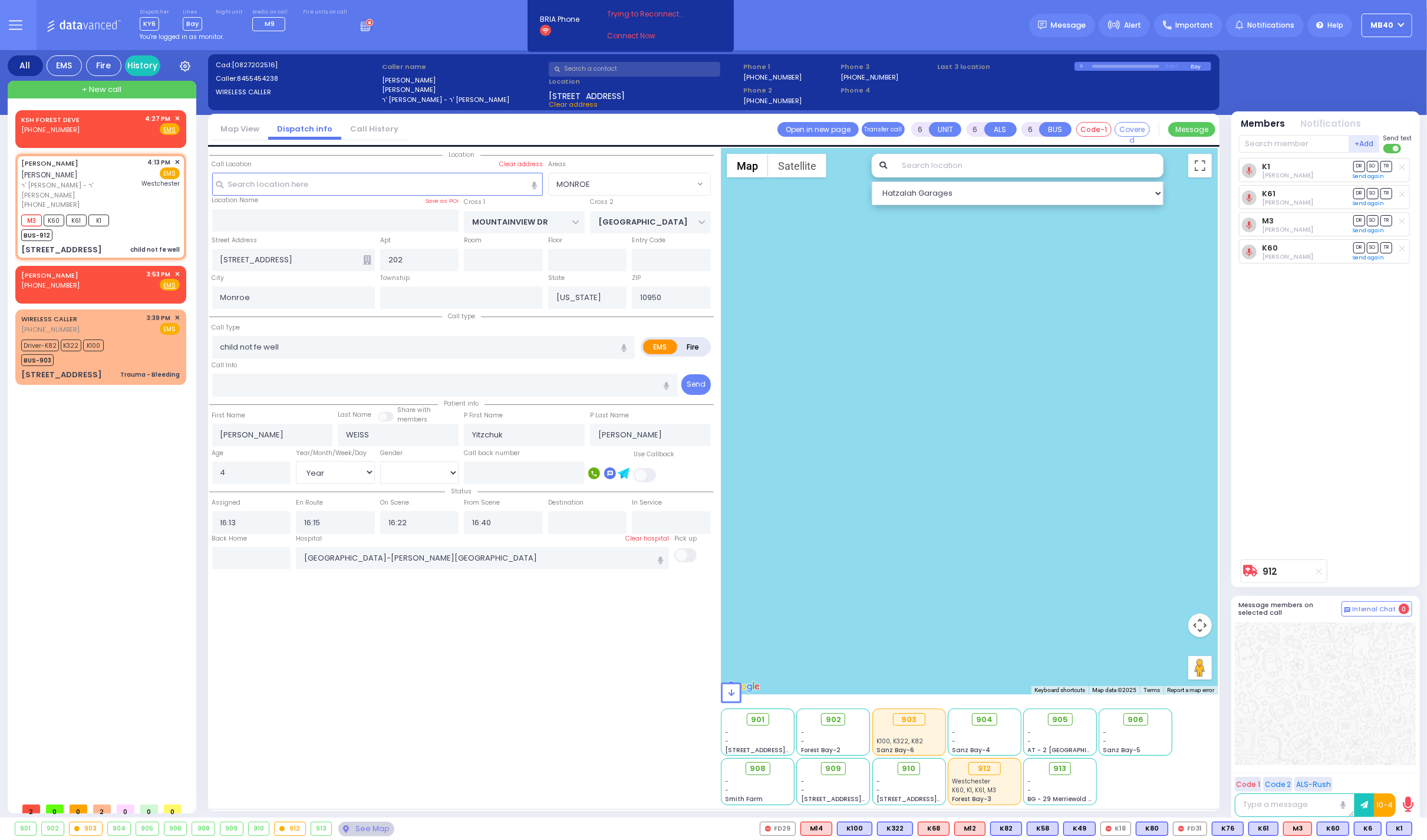
radio input "true"
select select "Year"
select select "[DEMOGRAPHIC_DATA]"
